Goal: Information Seeking & Learning: Check status

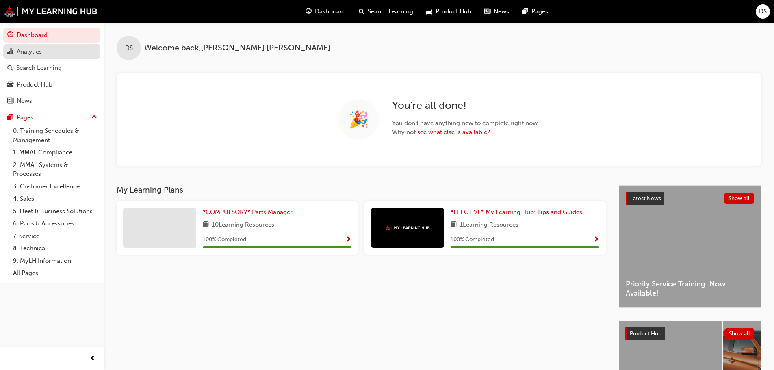
click at [42, 50] on div "Analytics" at bounding box center [29, 51] width 25 height 9
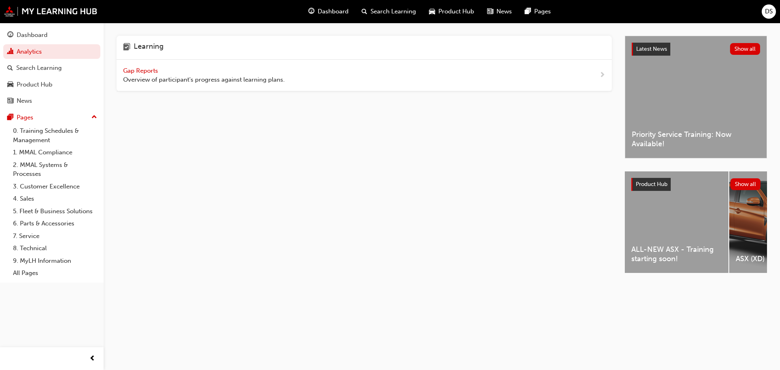
click at [136, 66] on div "Gap Reports Overview of participant's progress against learning plans." at bounding box center [204, 75] width 162 height 18
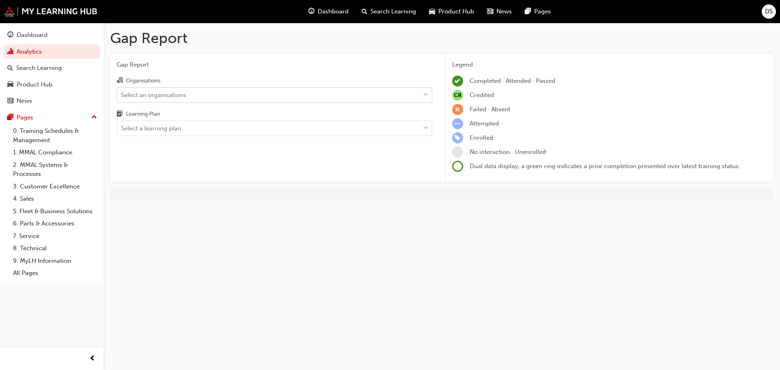
click at [272, 90] on div "Select an organisations" at bounding box center [268, 95] width 303 height 14
click at [122, 91] on input "Organisations Select an organisations" at bounding box center [121, 94] width 1 height 7
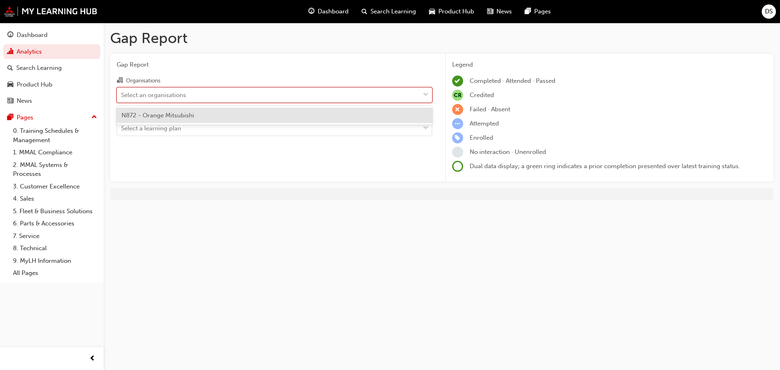
click at [215, 117] on div "N872 - Orange Mitsubishi" at bounding box center [275, 116] width 316 height 16
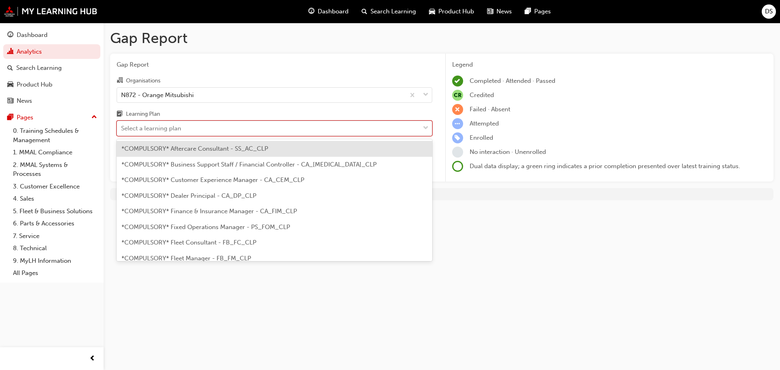
click at [221, 126] on div "Select a learning plan" at bounding box center [268, 128] width 303 height 14
click at [122, 126] on input "Learning Plan option *COMPULSORY* Aftercare Consultant - SS_AC_CLP focused, 1 o…" at bounding box center [121, 128] width 1 height 7
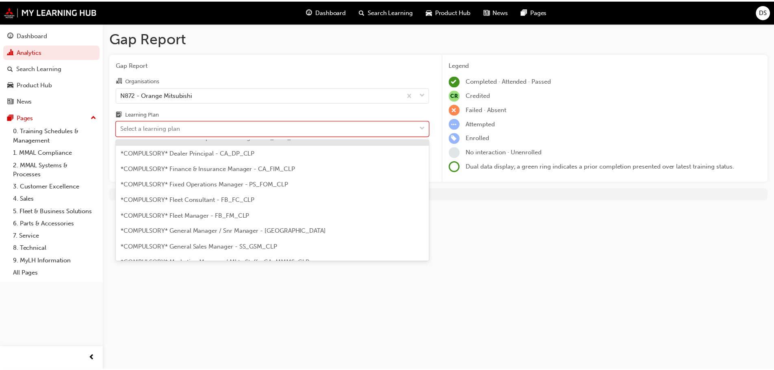
scroll to position [81, 0]
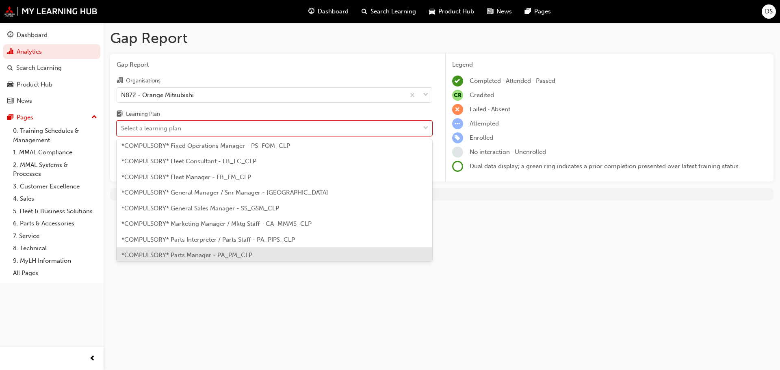
click at [214, 254] on span "*COMPULSORY* Parts Manager - PA_PM_CLP" at bounding box center [186, 254] width 131 height 7
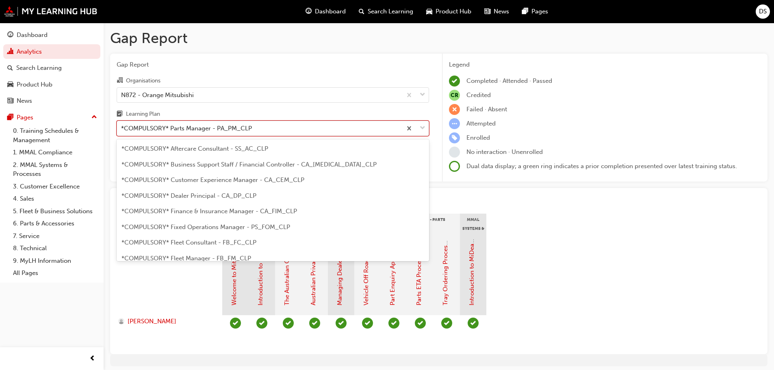
click at [267, 129] on div "*COMPULSORY* Parts Manager - PA_PM_CLP" at bounding box center [259, 128] width 285 height 14
click at [122, 129] on input "Learning Plan option *COMPULSORY* Parts Manager - PA_PM_CLP, selected. option *…" at bounding box center [121, 128] width 1 height 7
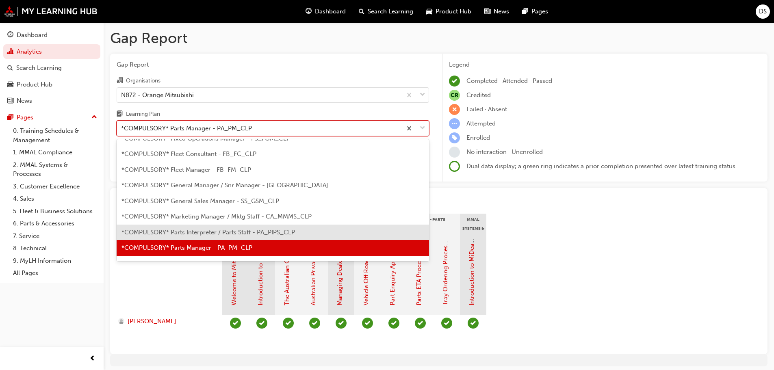
click at [211, 229] on span "*COMPULSORY* Parts Interpreter / Parts Staff - PA_PIPS_CLP" at bounding box center [207, 232] width 173 height 7
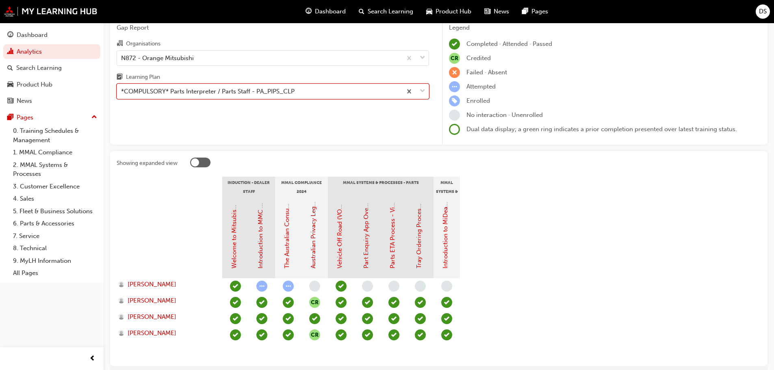
scroll to position [78, 0]
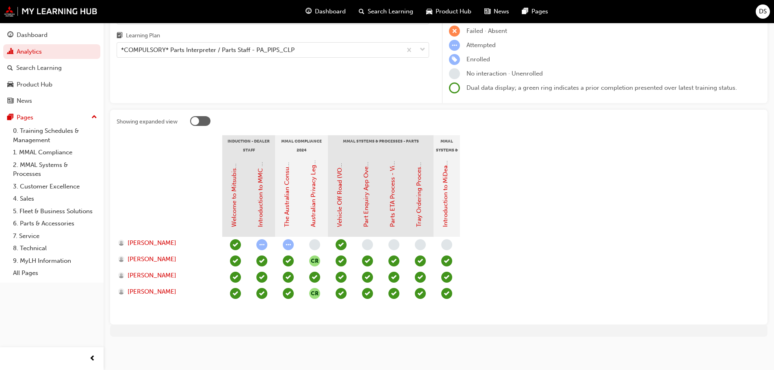
click at [199, 121] on div at bounding box center [200, 121] width 20 height 10
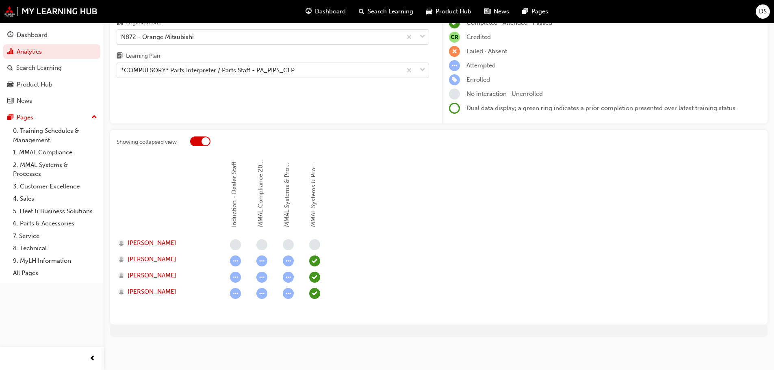
scroll to position [58, 0]
click at [202, 137] on div at bounding box center [200, 142] width 20 height 10
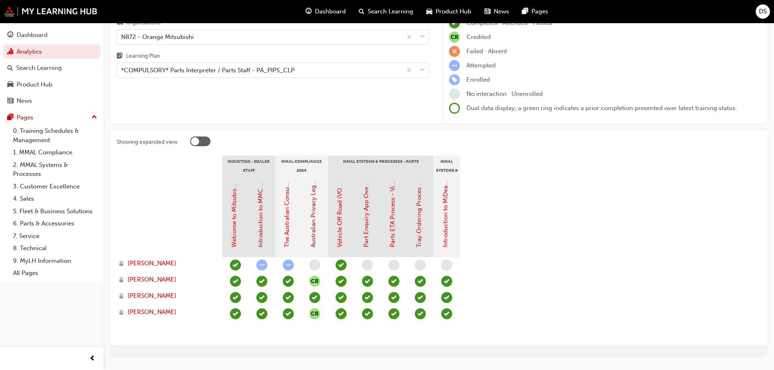
scroll to position [78, 0]
